Goal: Transaction & Acquisition: Purchase product/service

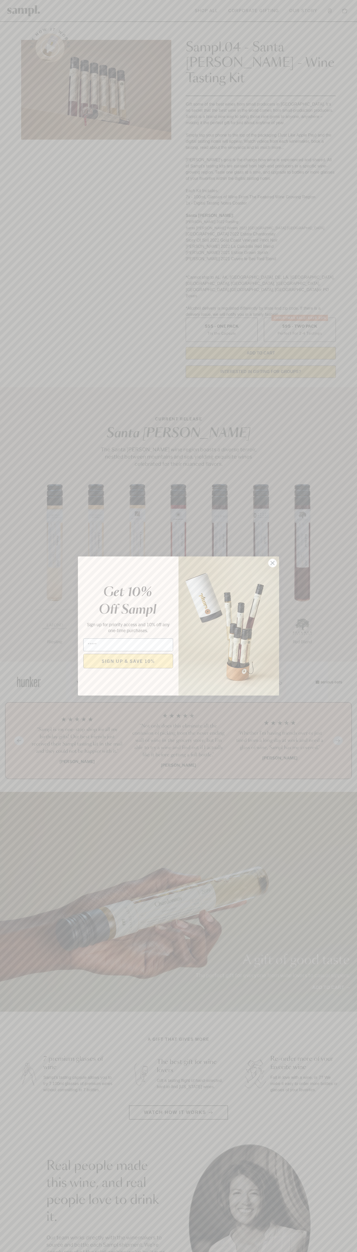
click at [272, 563] on icon "Close dialog" at bounding box center [273, 563] width 4 height 4
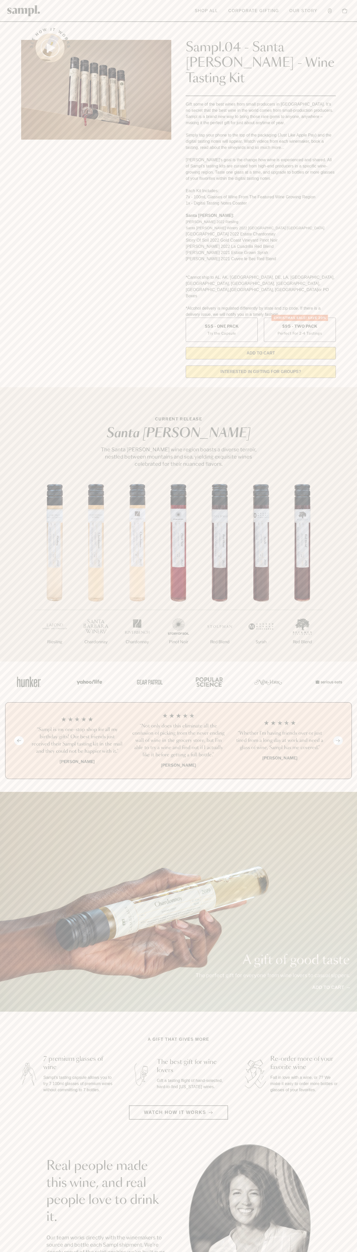
click at [218, 23] on div "Sampl.04 - Santa [PERSON_NAME] - Wine Tasting Kit Gift some of the best wines f…" at bounding box center [261, 190] width 150 height 339
click at [341, 283] on section "See how it works Sampl.04 - Santa [PERSON_NAME] - Wine Tasting Kit Gift some of…" at bounding box center [178, 201] width 357 height 361
click at [323, 1252] on html "Skip to main content Toggle navigation menu Shop All Corporate Gifting Our Stor…" at bounding box center [178, 1041] width 357 height 2083
click at [14, 16] on link at bounding box center [23, 11] width 33 height 16
